Goal: Information Seeking & Learning: Learn about a topic

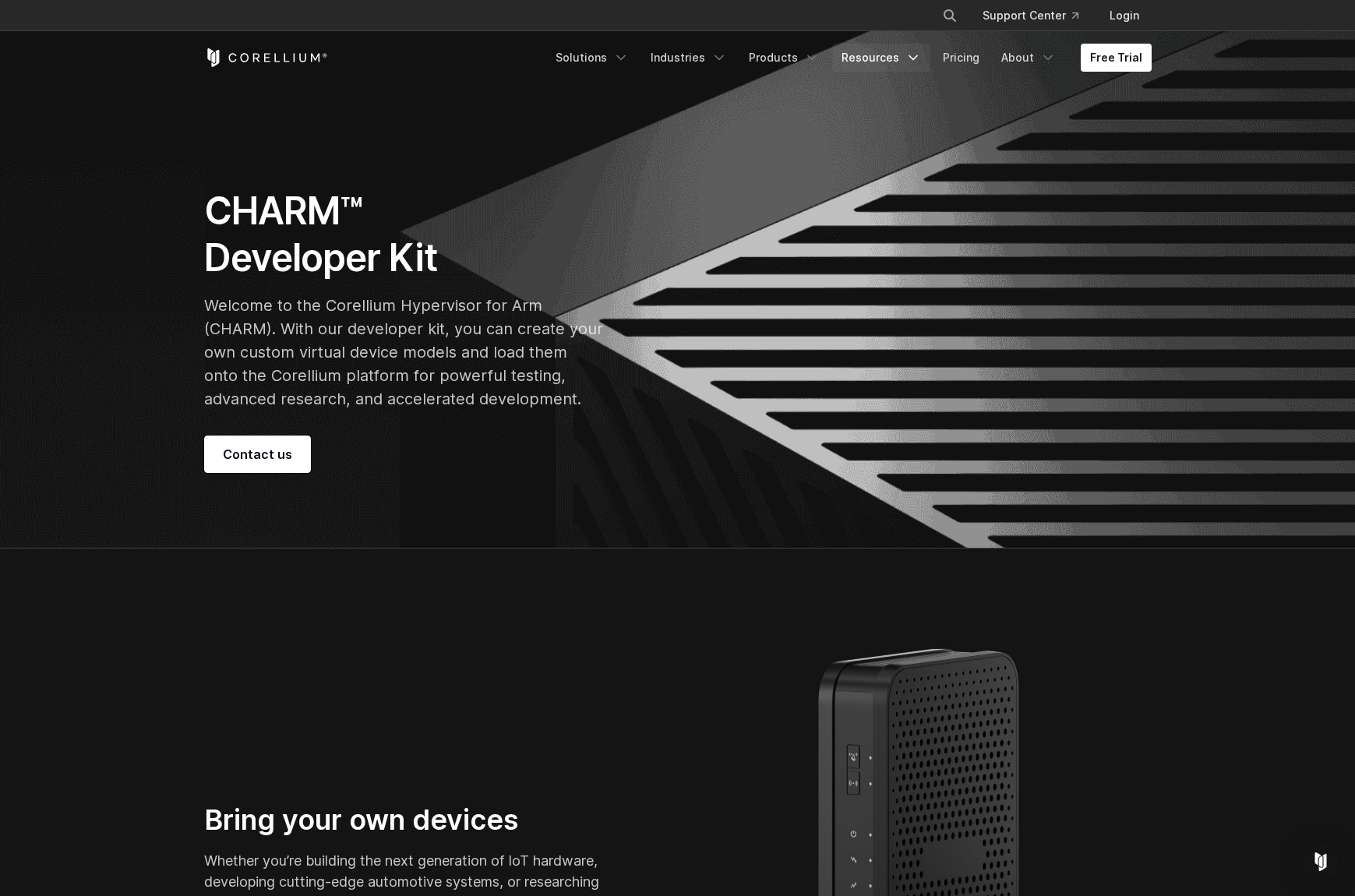
click at [903, 54] on link "Resources" at bounding box center [880, 58] width 98 height 28
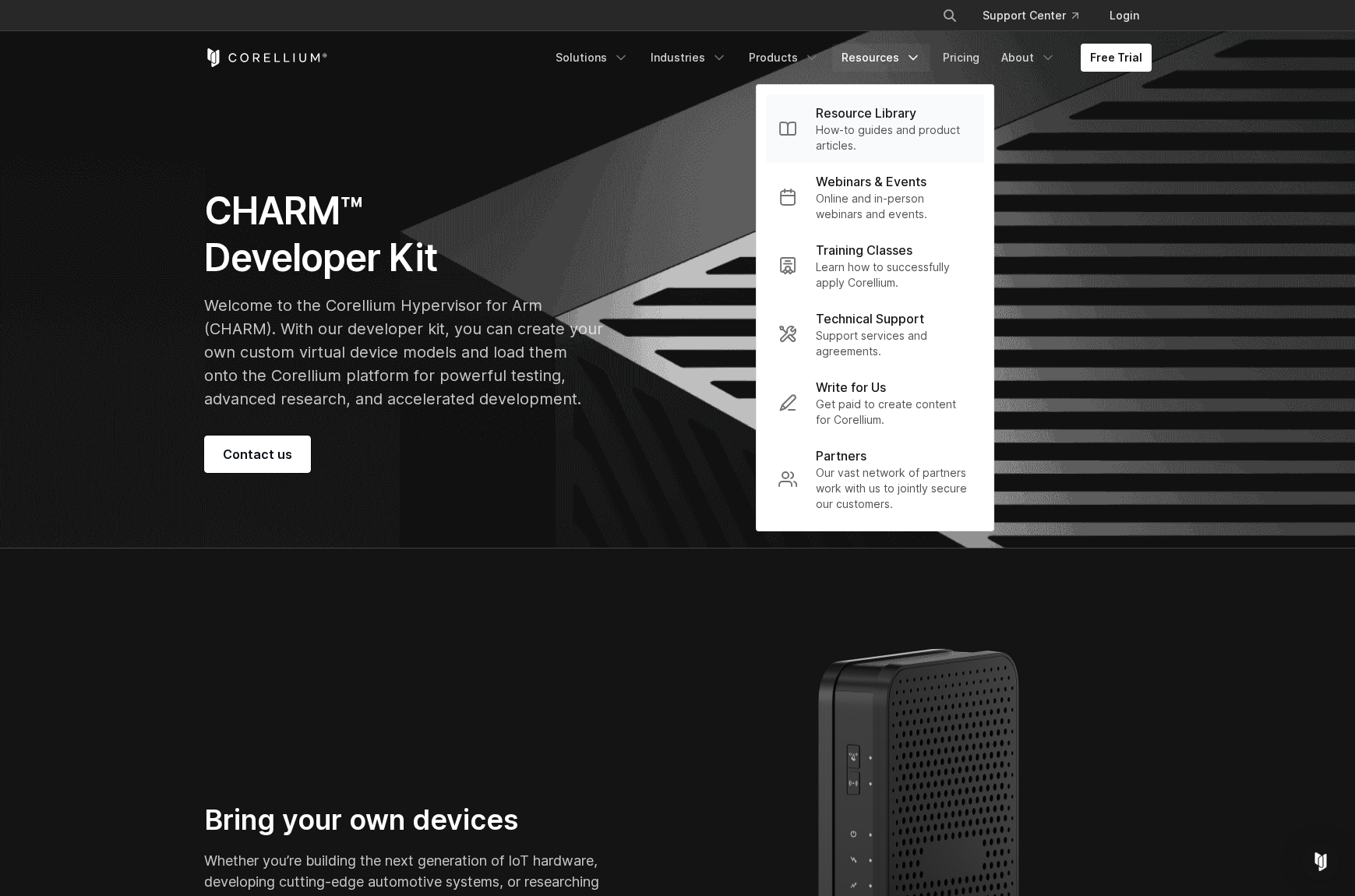
click at [876, 116] on p "Resource Library" at bounding box center [866, 113] width 100 height 18
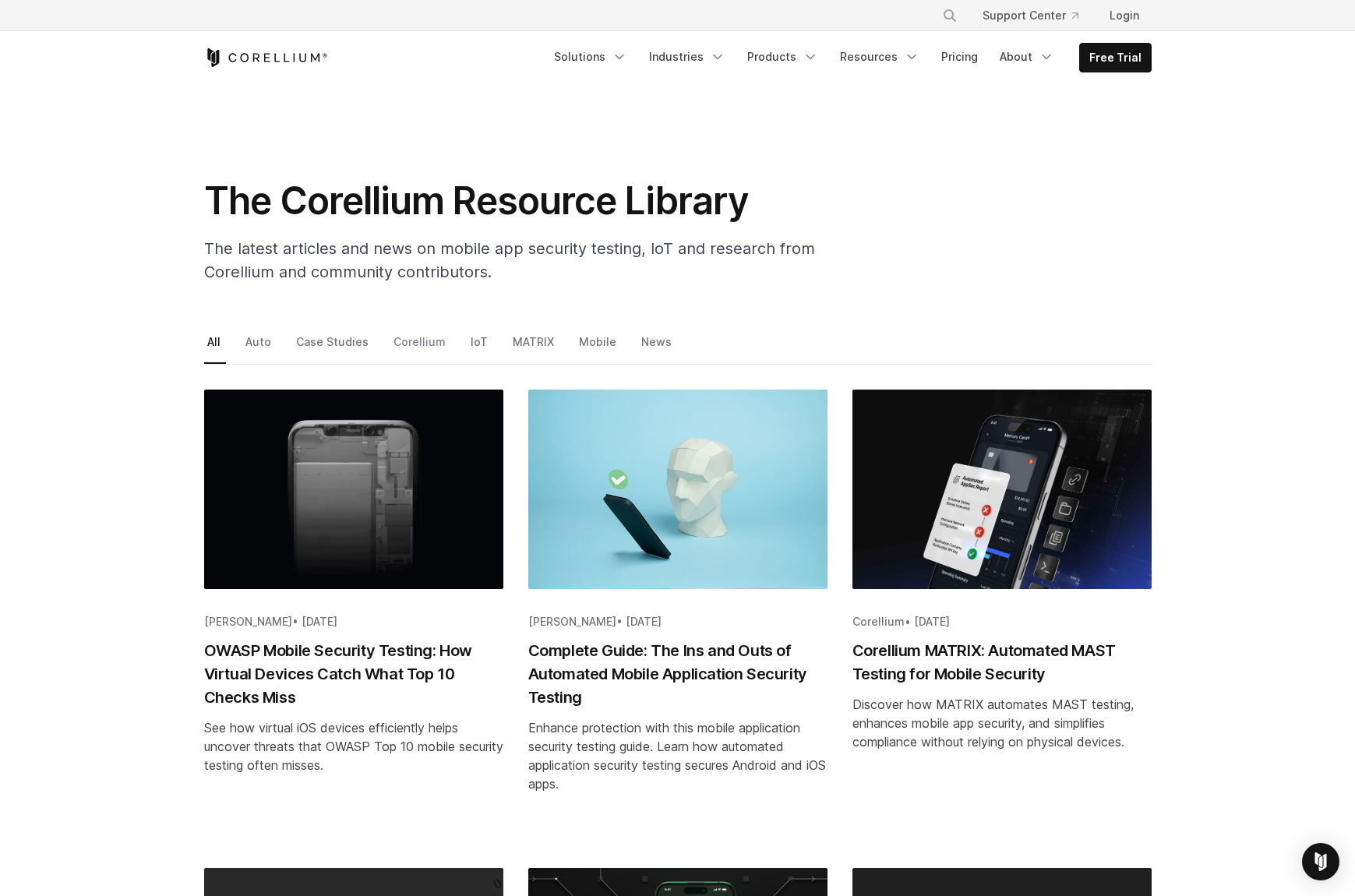
click at [401, 342] on link "Corellium" at bounding box center [420, 348] width 61 height 33
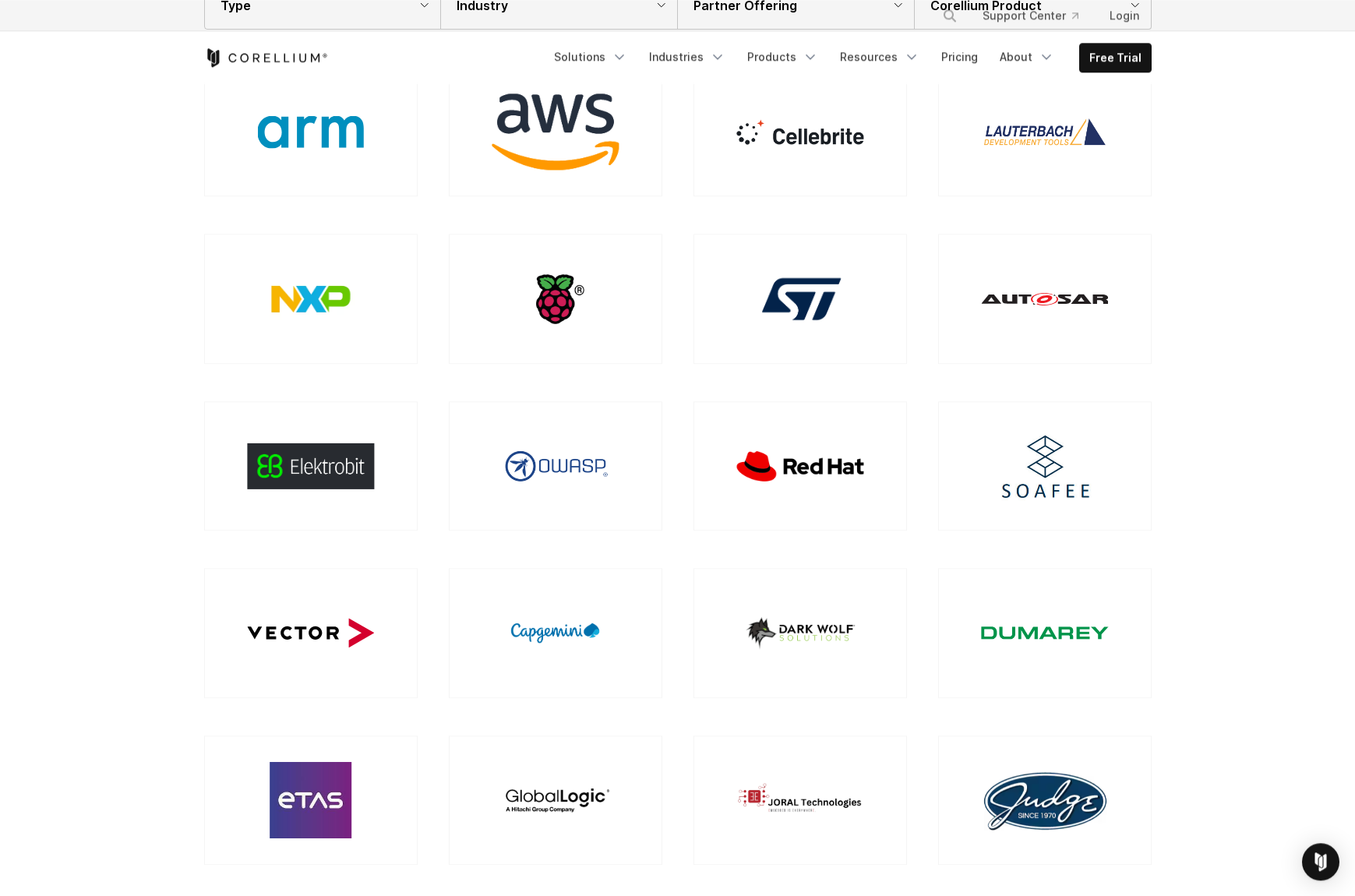
scroll to position [318, 0]
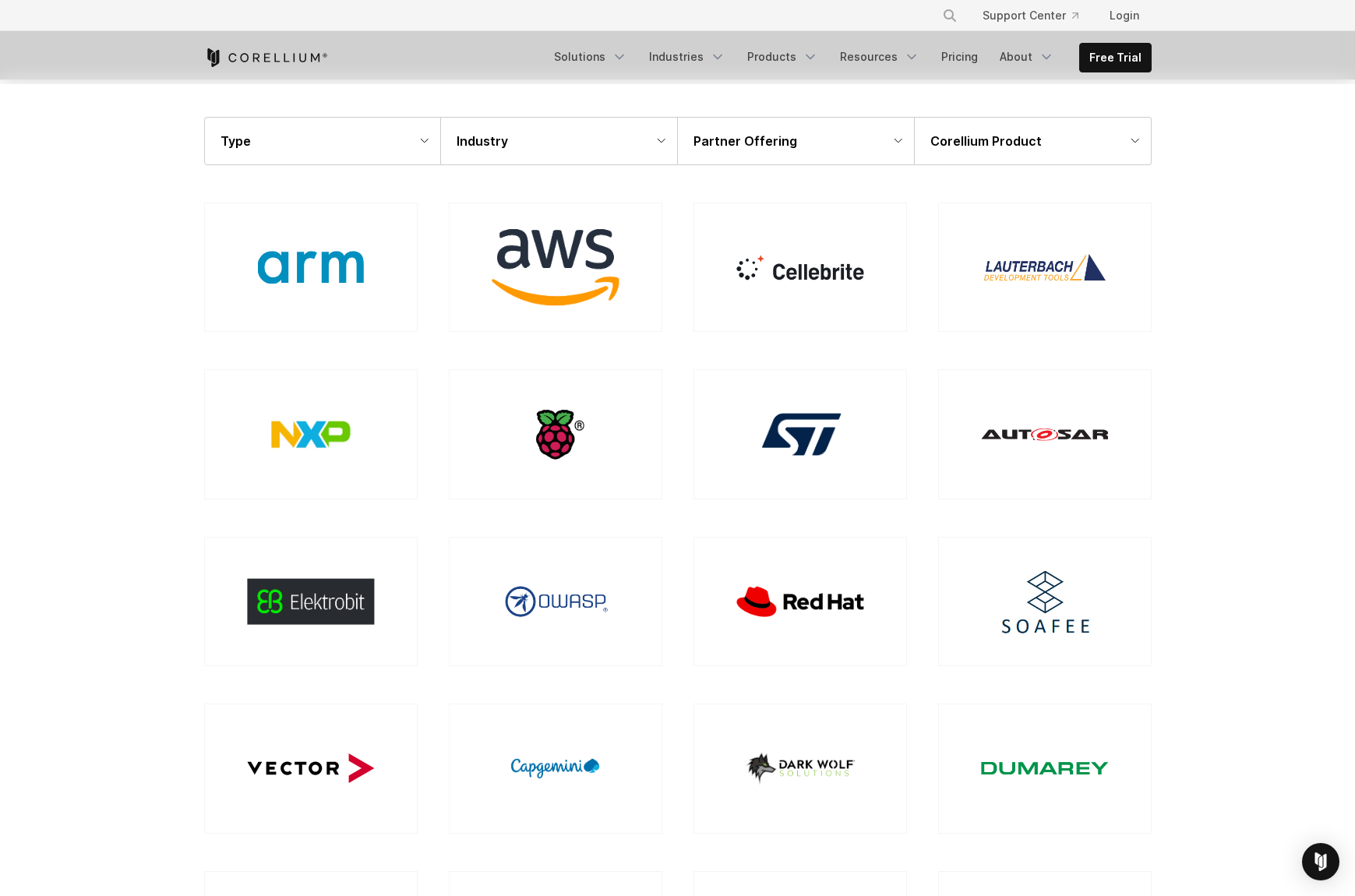
click at [858, 141] on div "Partner Offering" at bounding box center [795, 140] width 236 height 47
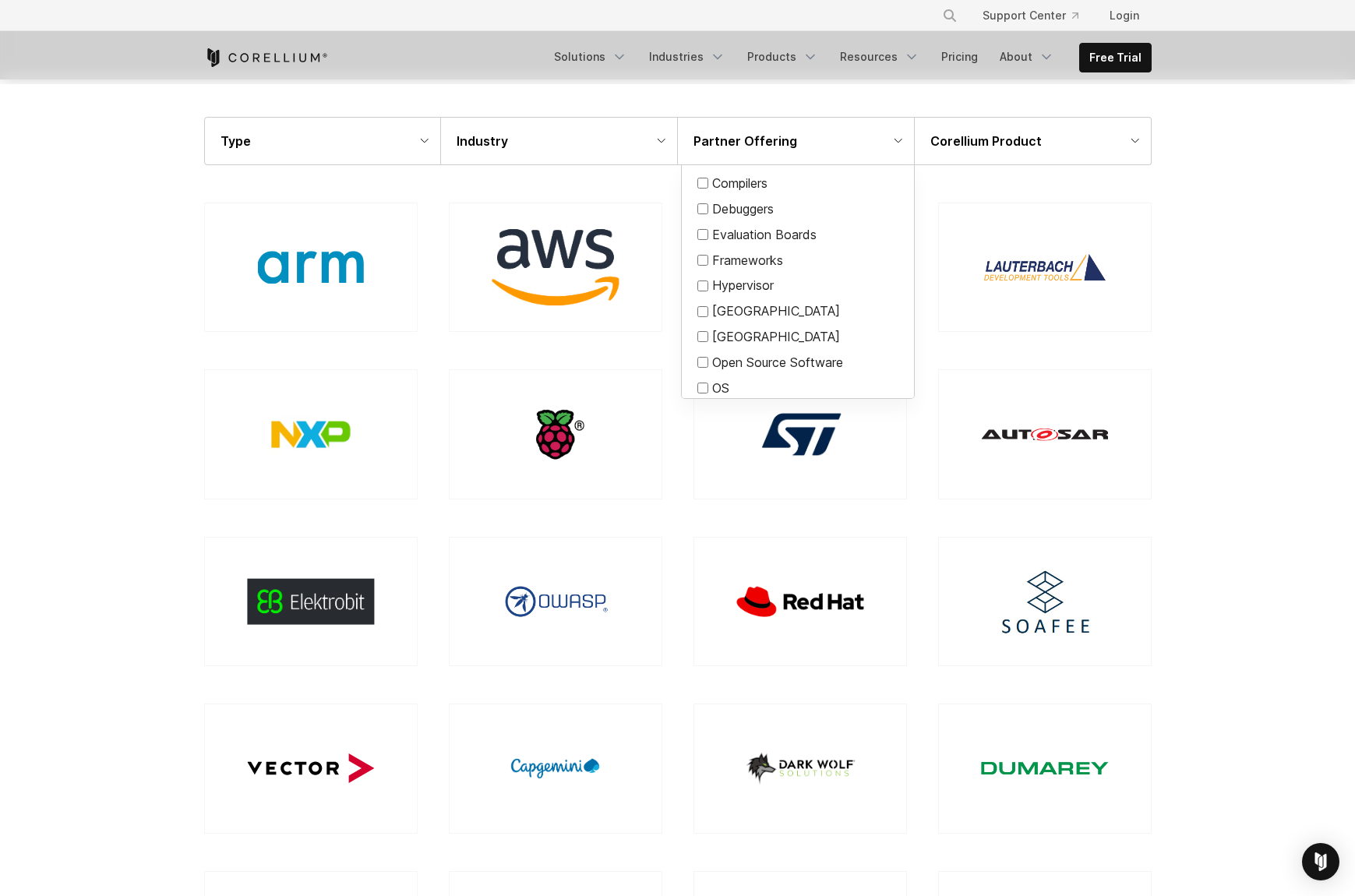
click at [858, 141] on div "Partner Offering" at bounding box center [795, 140] width 236 height 47
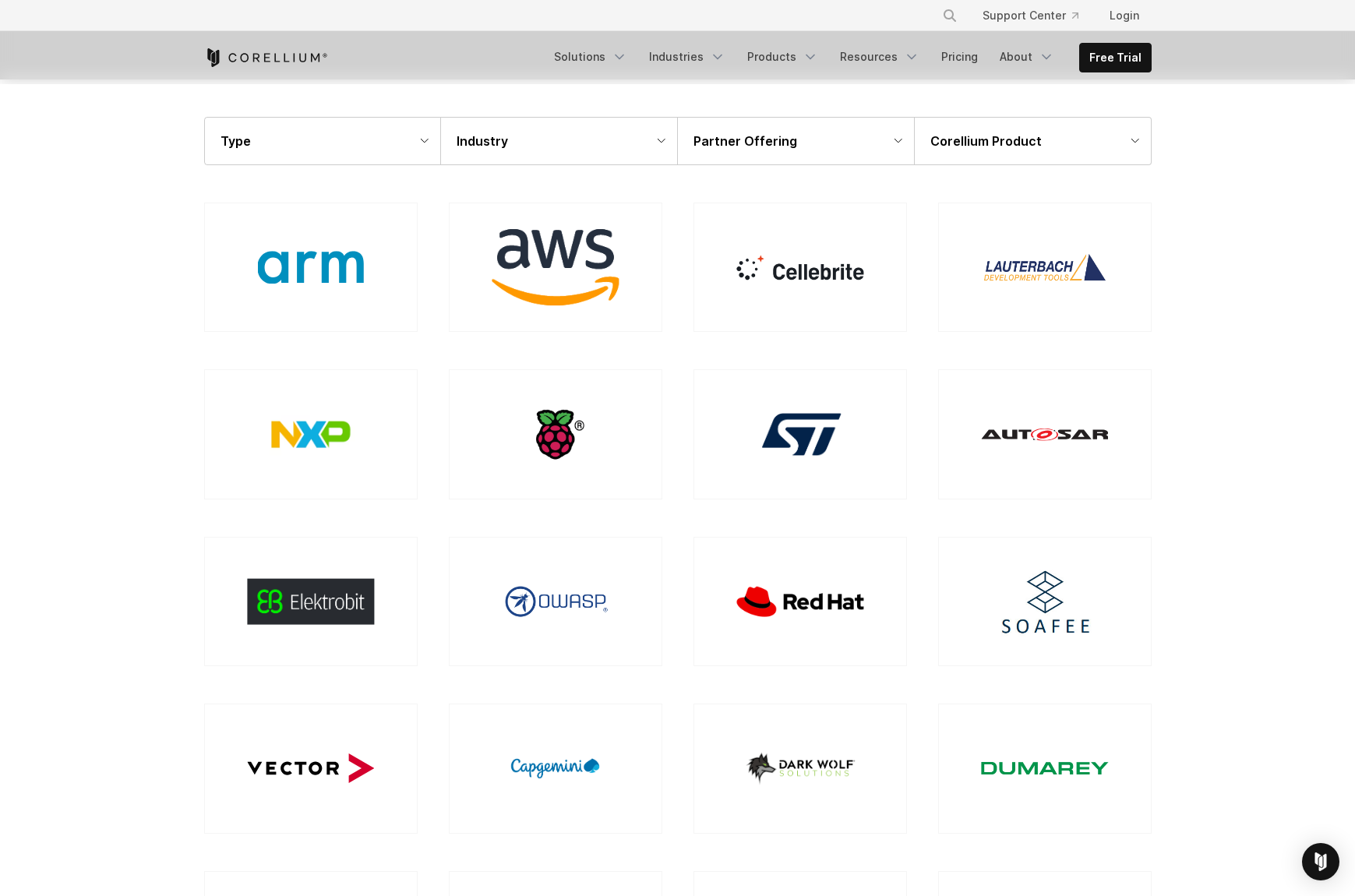
scroll to position [1033, 0]
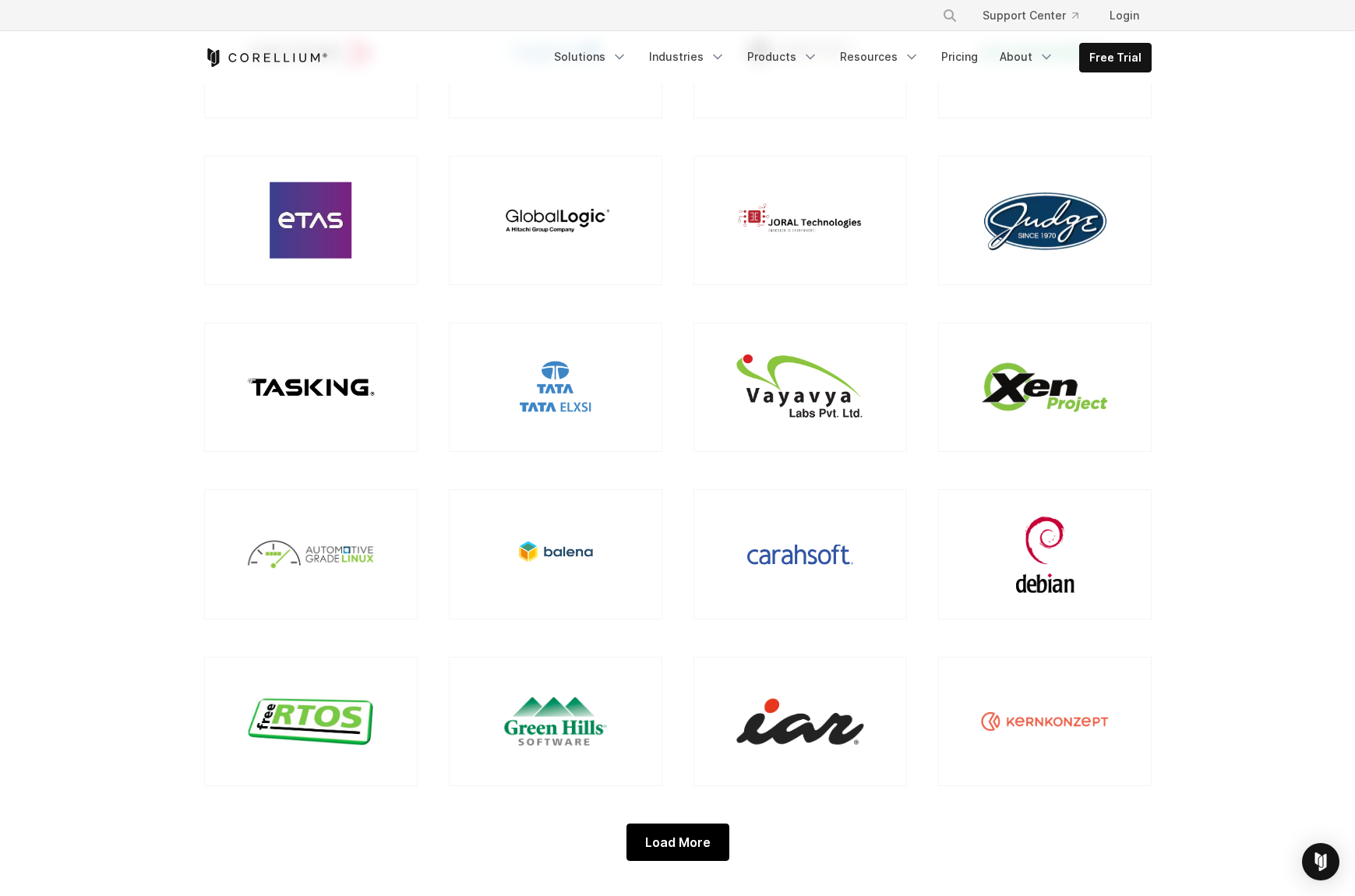
click at [676, 842] on div "Load More" at bounding box center [678, 842] width 103 height 38
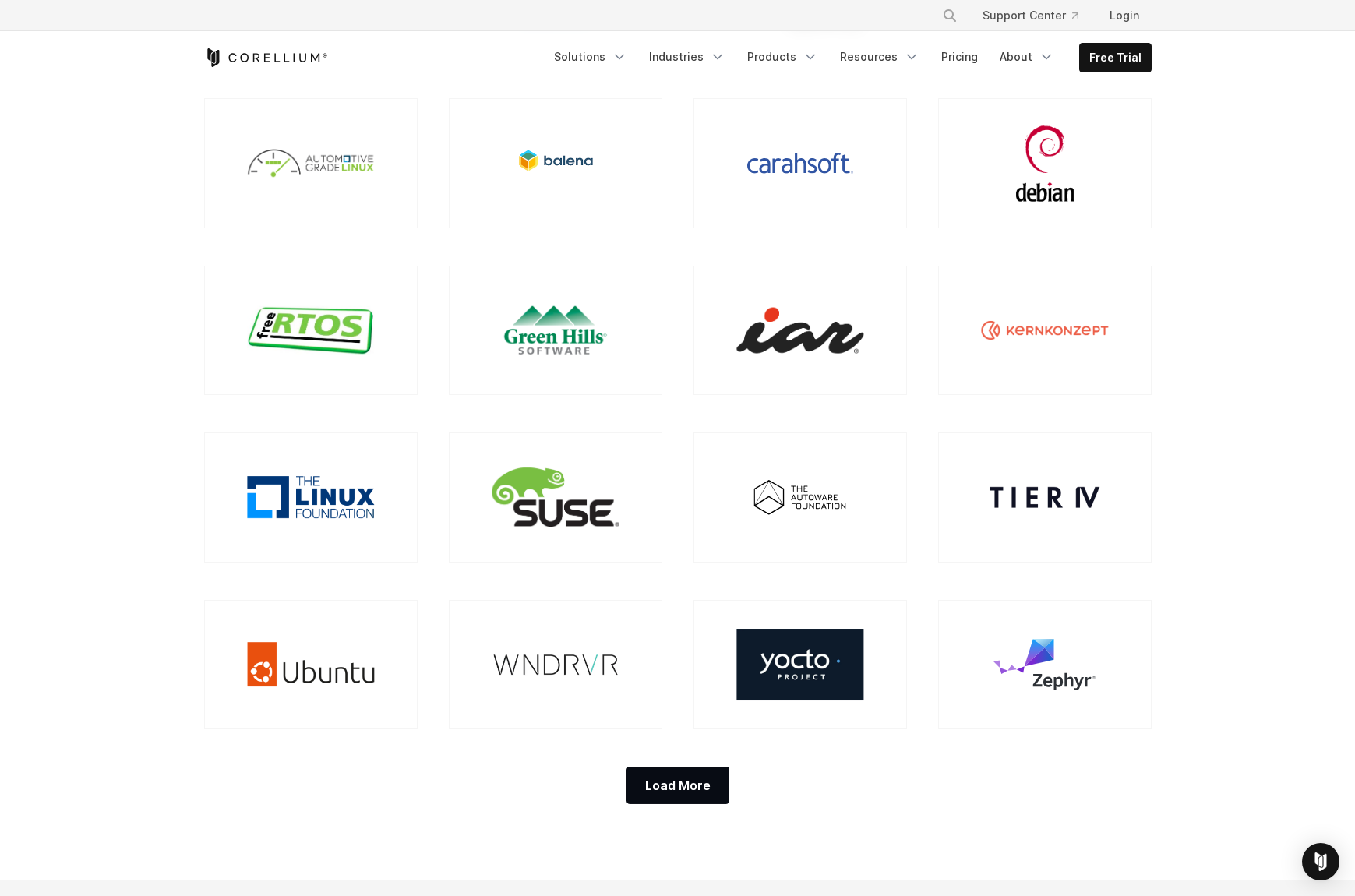
scroll to position [1589, 0]
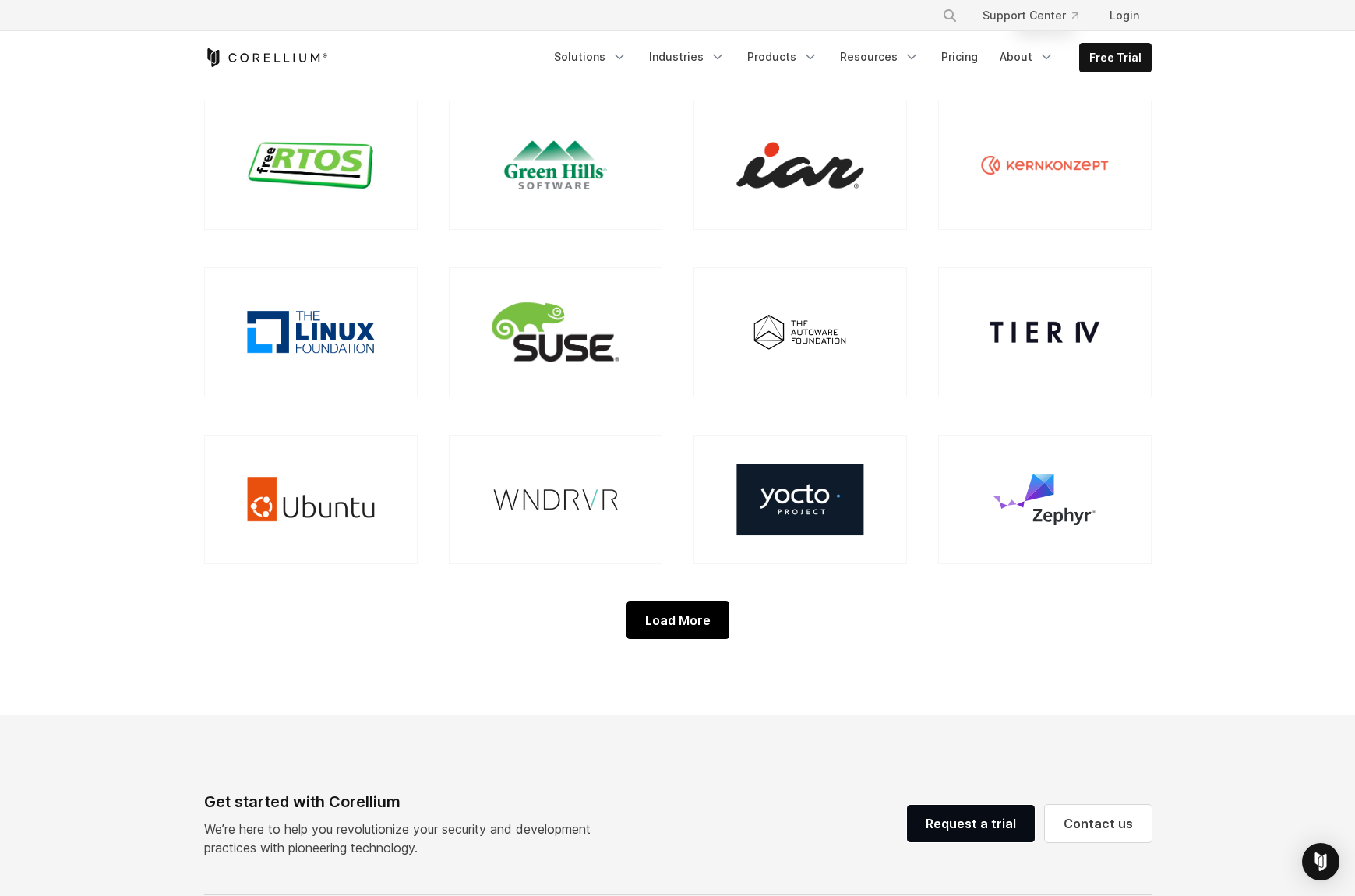
click at [676, 623] on div "Load More" at bounding box center [678, 620] width 103 height 38
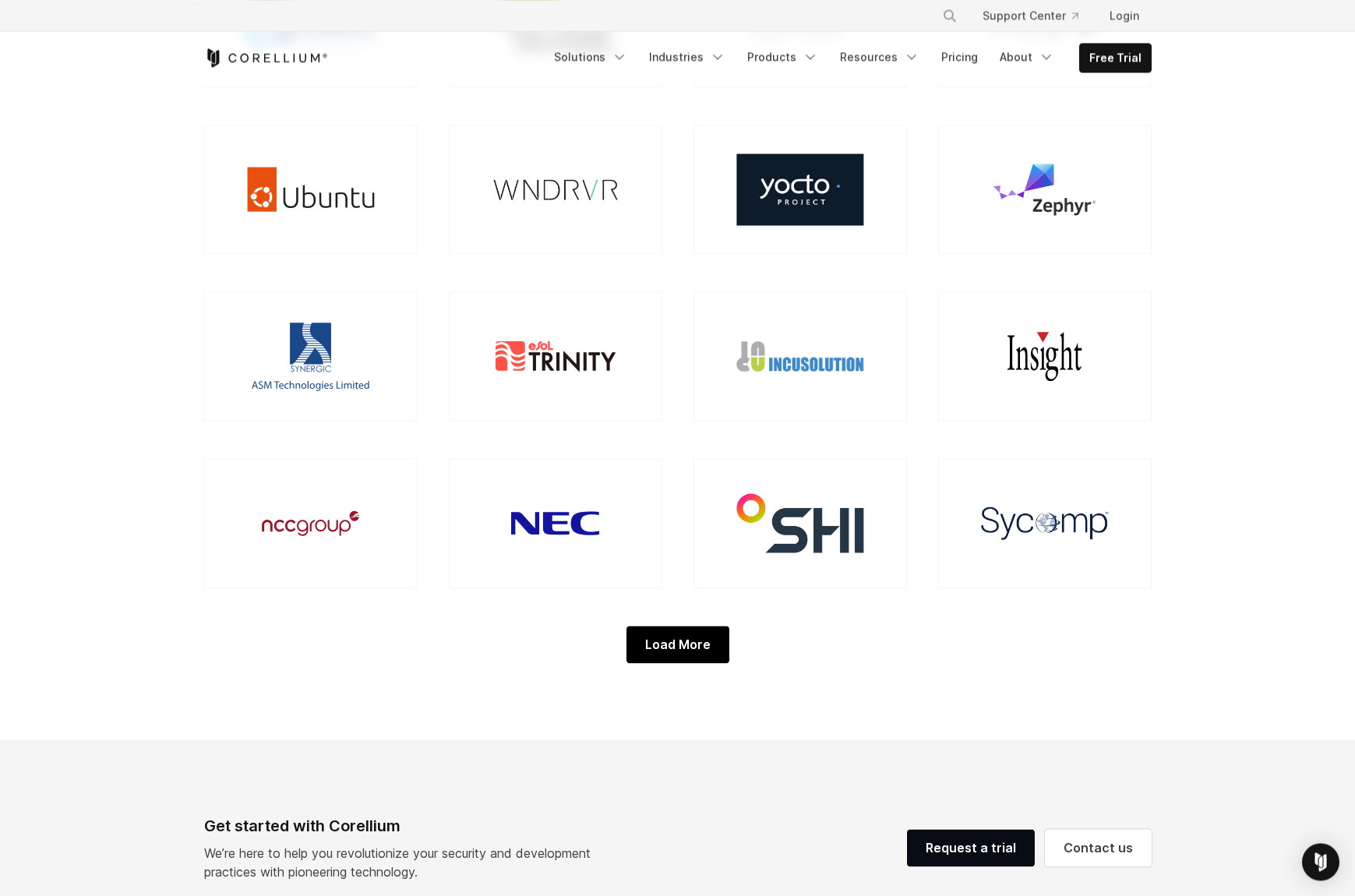
scroll to position [1907, 0]
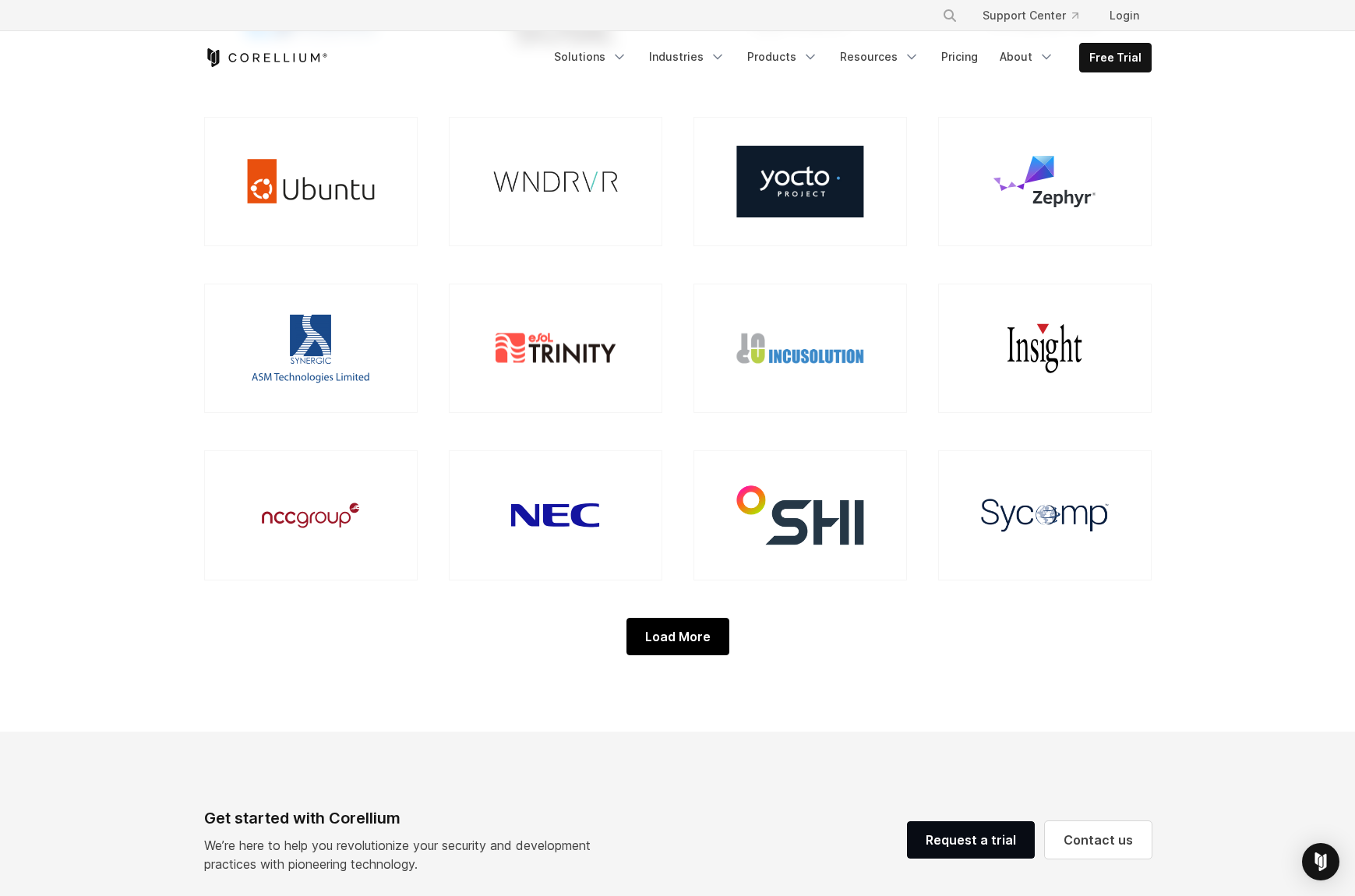
click at [676, 623] on div "Load More" at bounding box center [678, 636] width 103 height 38
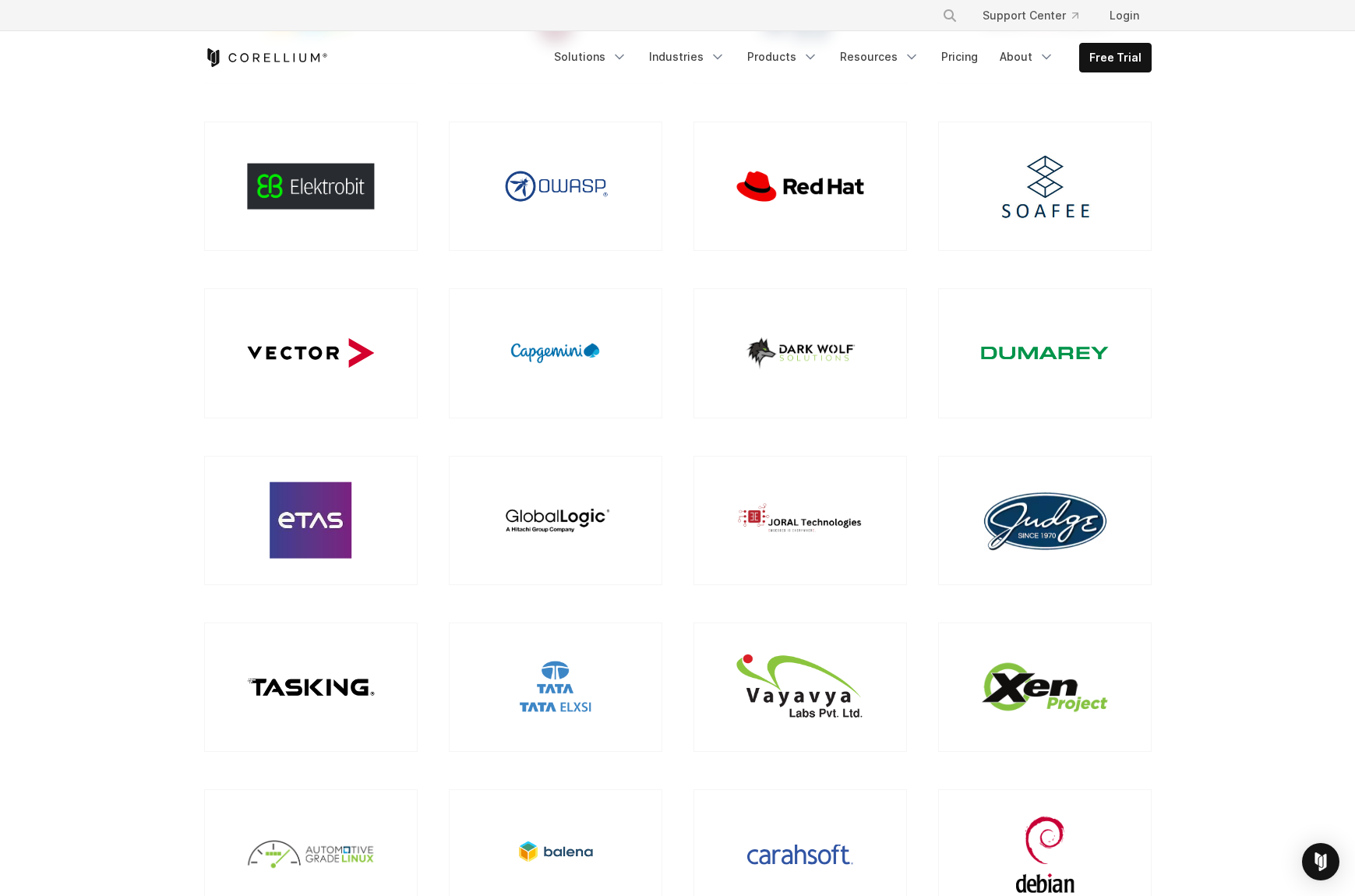
scroll to position [715, 0]
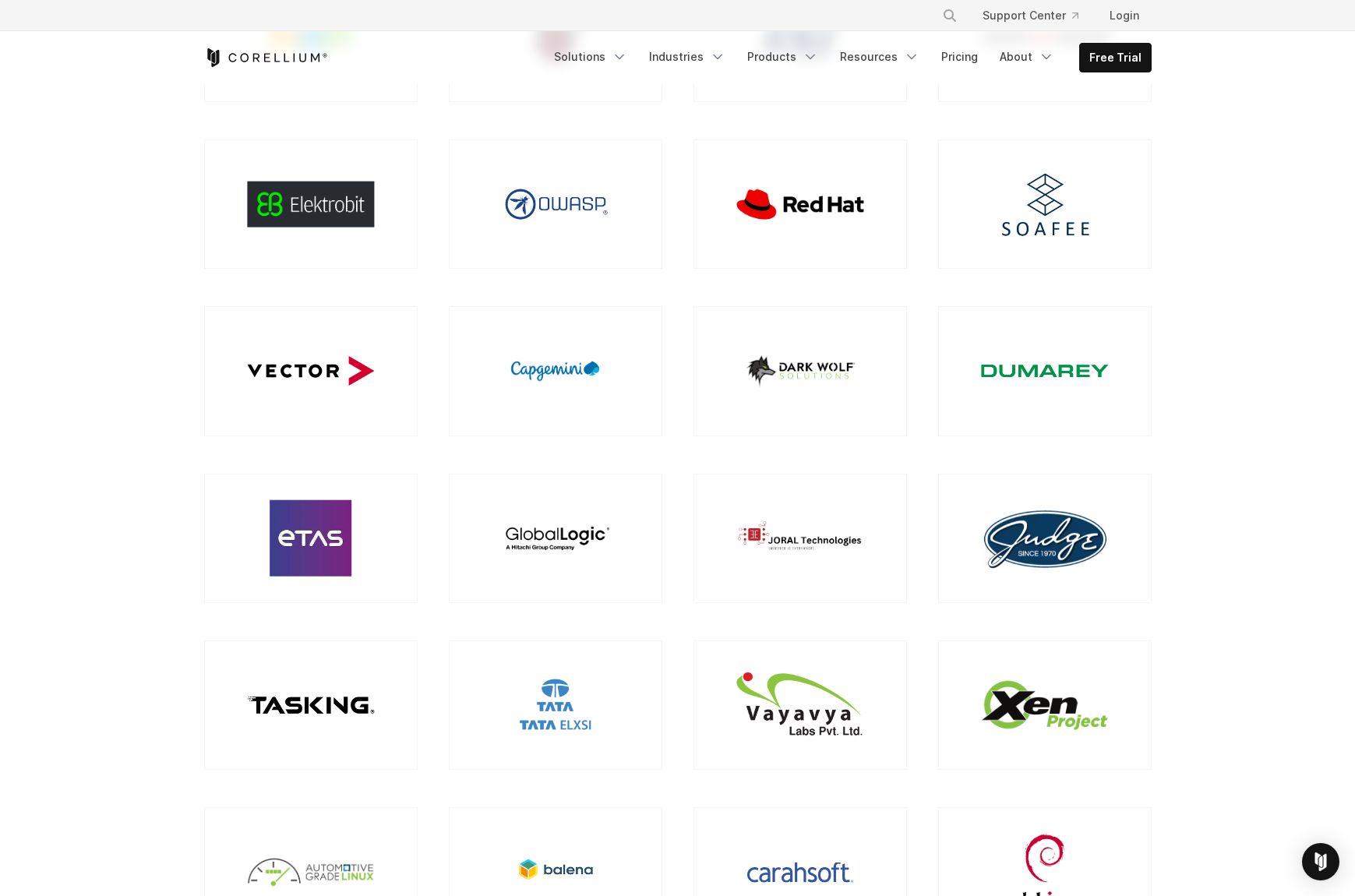
click at [1005, 368] on img at bounding box center [1044, 371] width 127 height 13
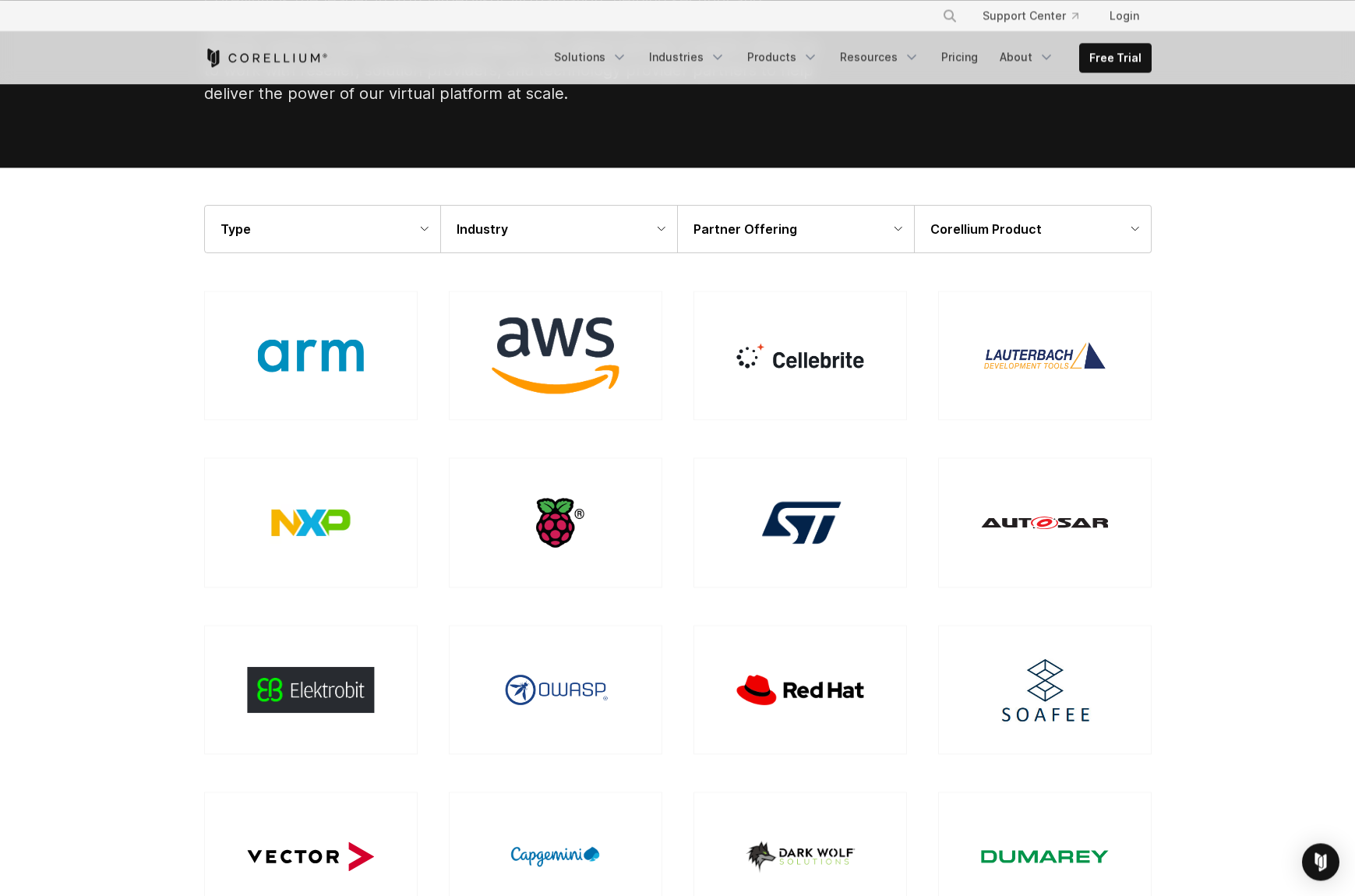
scroll to position [80, 0]
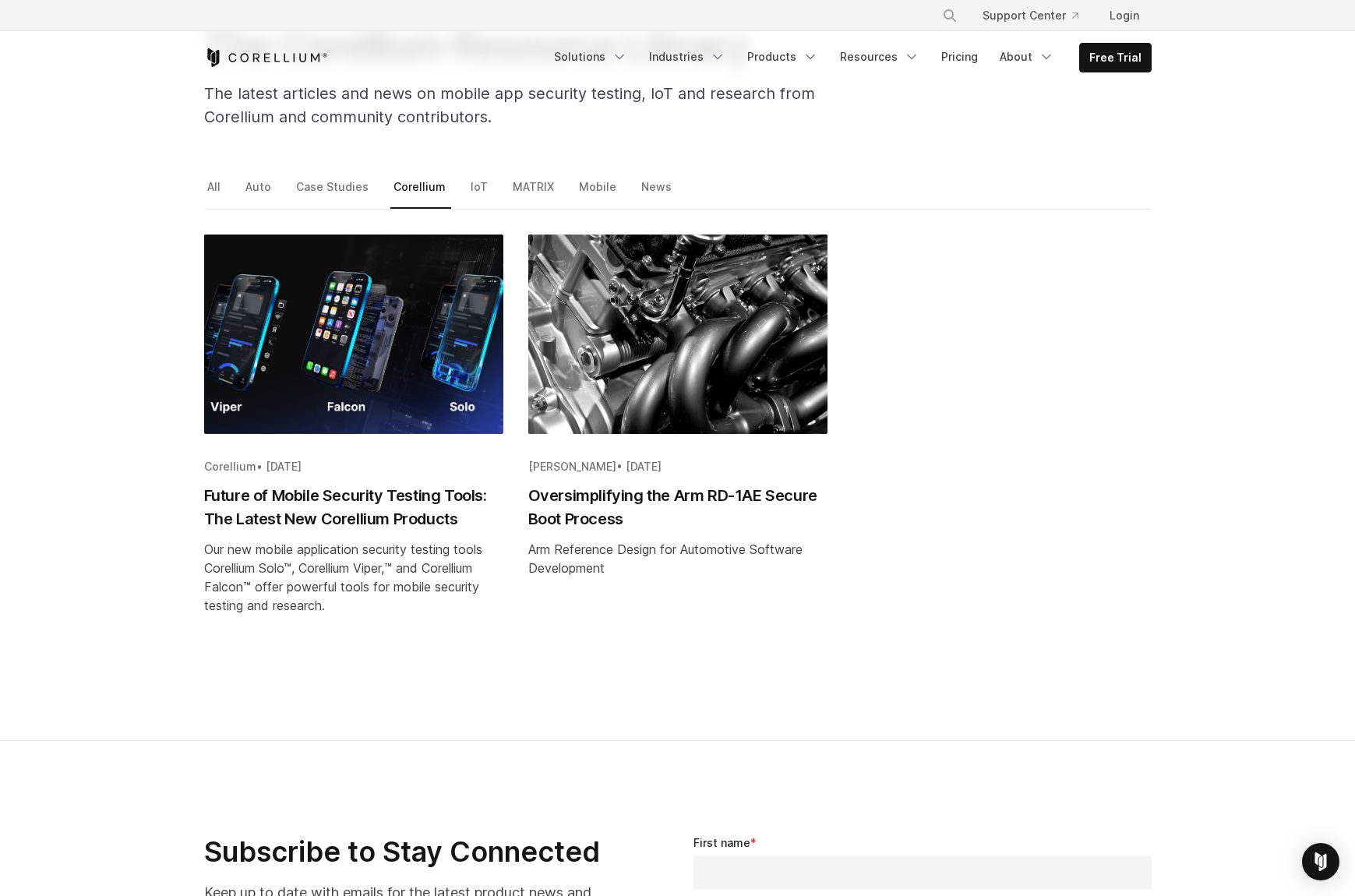
scroll to position [80, 0]
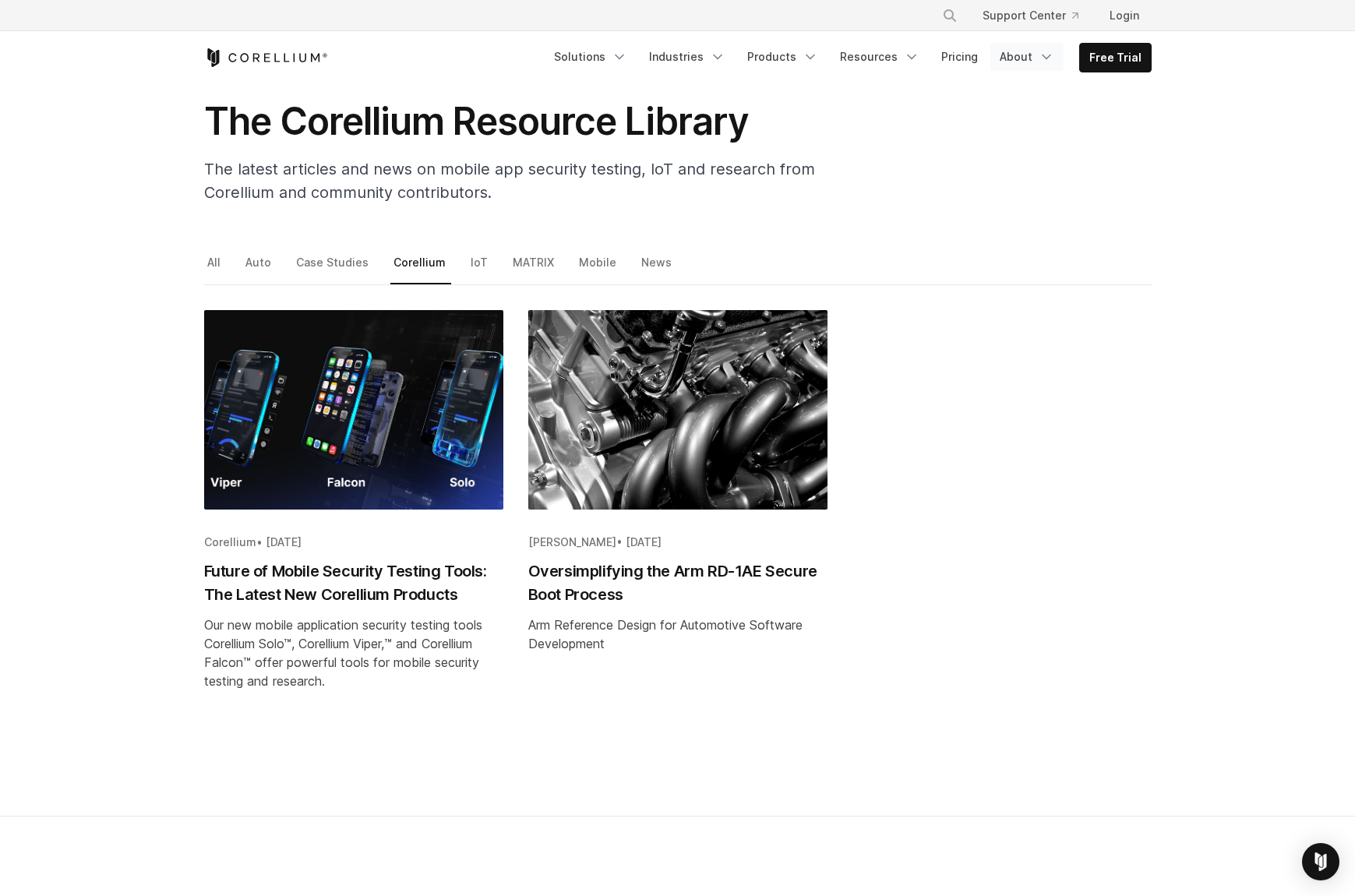
click at [1027, 63] on link "About" at bounding box center [1027, 57] width 73 height 28
click at [1005, 110] on p "Company" at bounding box center [1002, 113] width 57 height 18
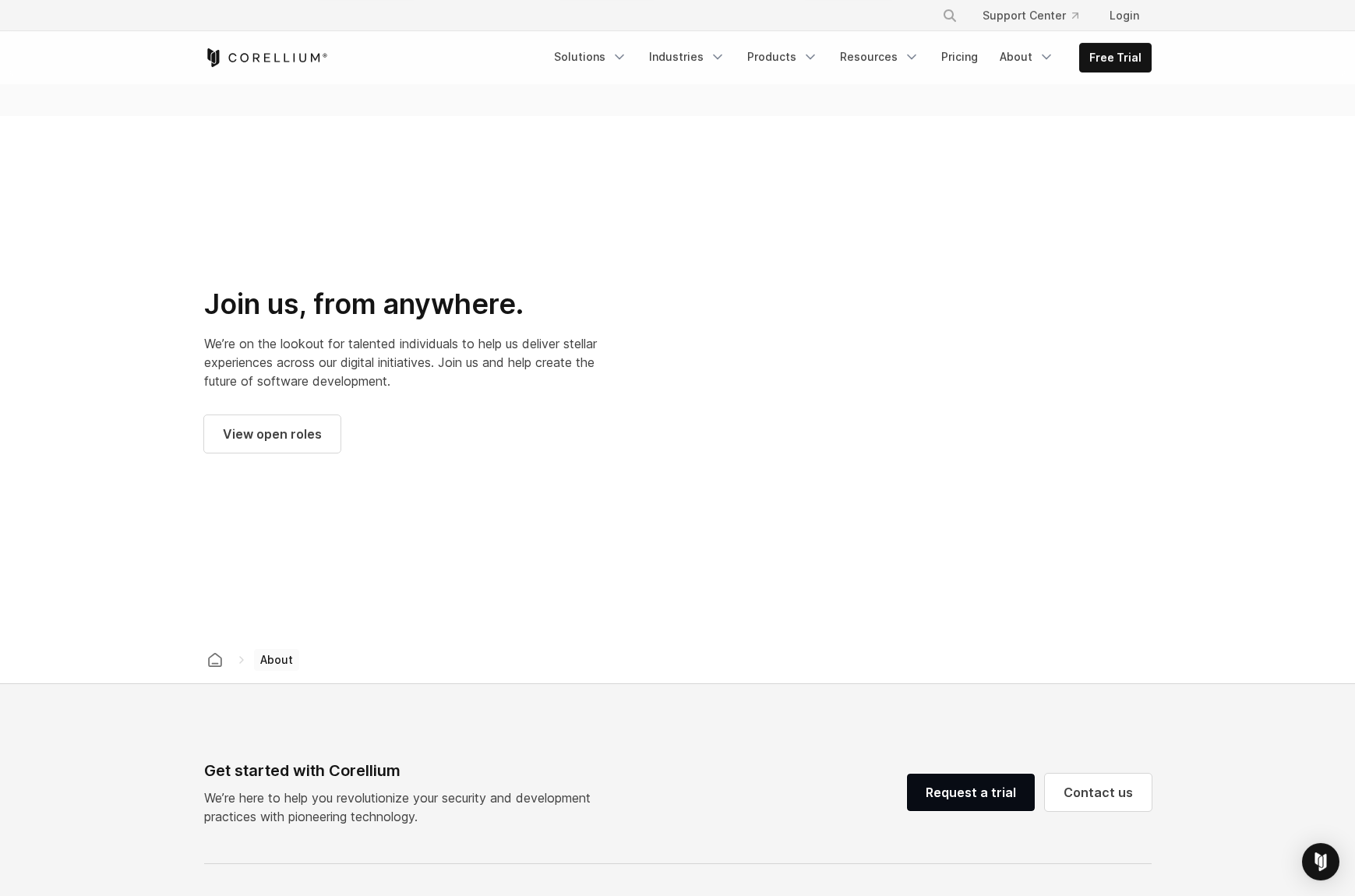
scroll to position [1748, 0]
